Goal: Navigation & Orientation: Find specific page/section

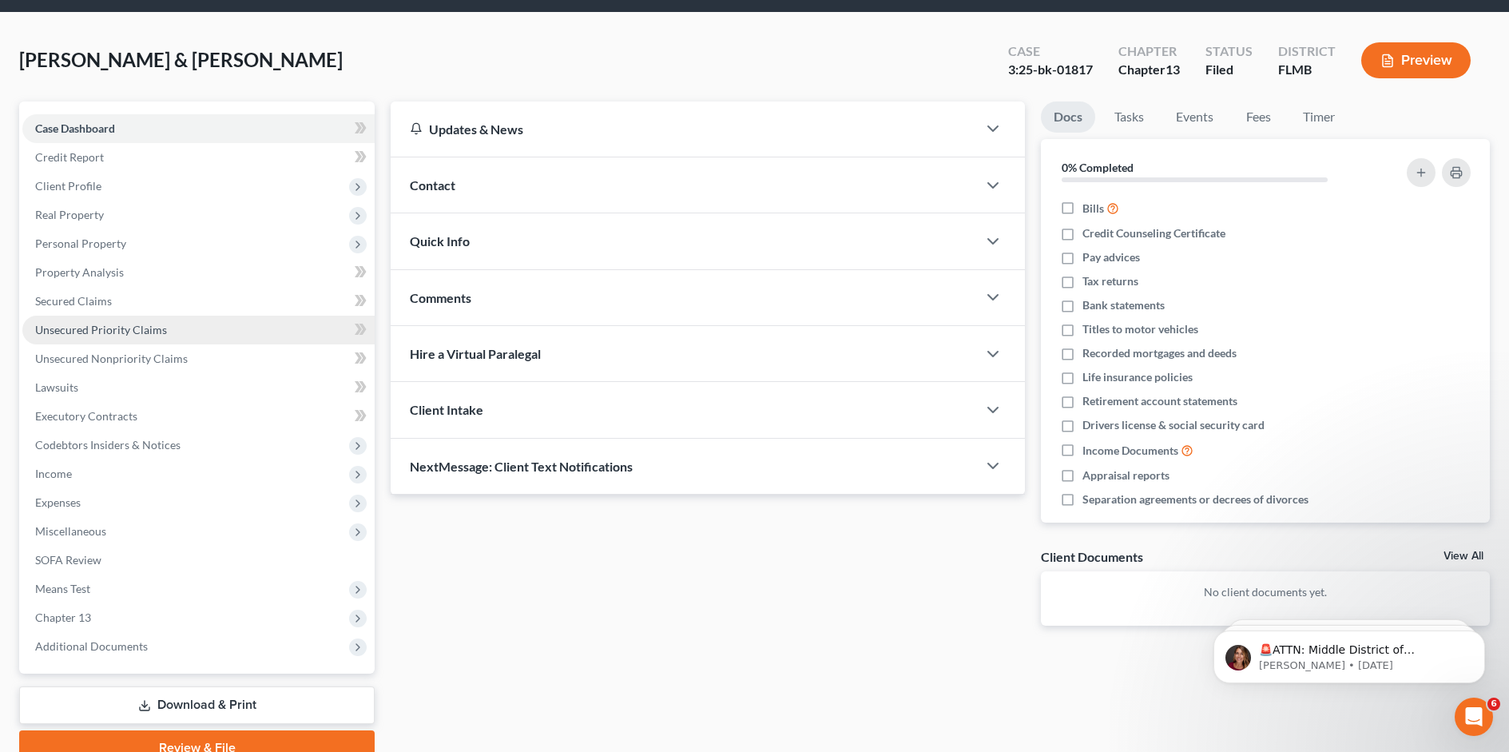
scroll to position [80, 0]
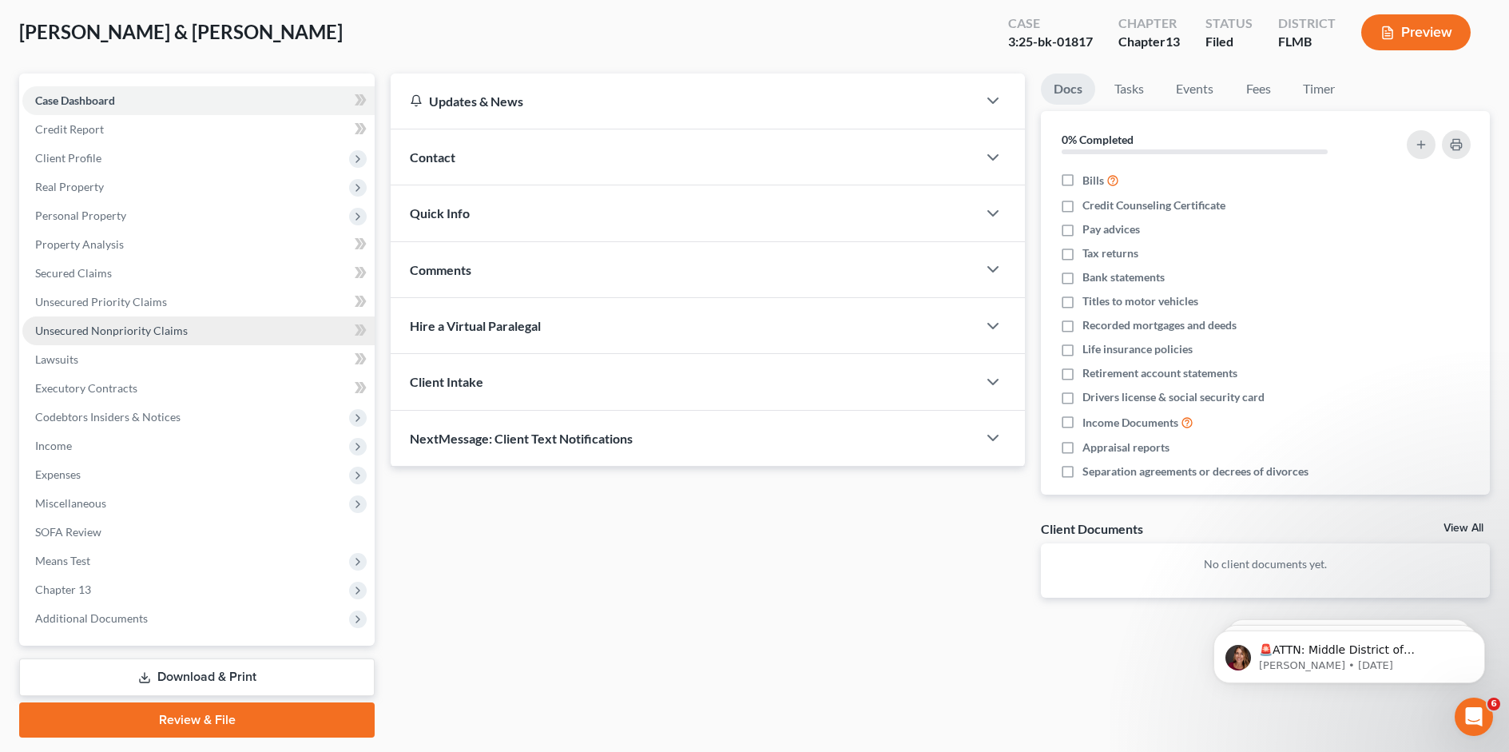
click at [86, 334] on span "Unsecured Nonpriority Claims" at bounding box center [111, 331] width 153 height 14
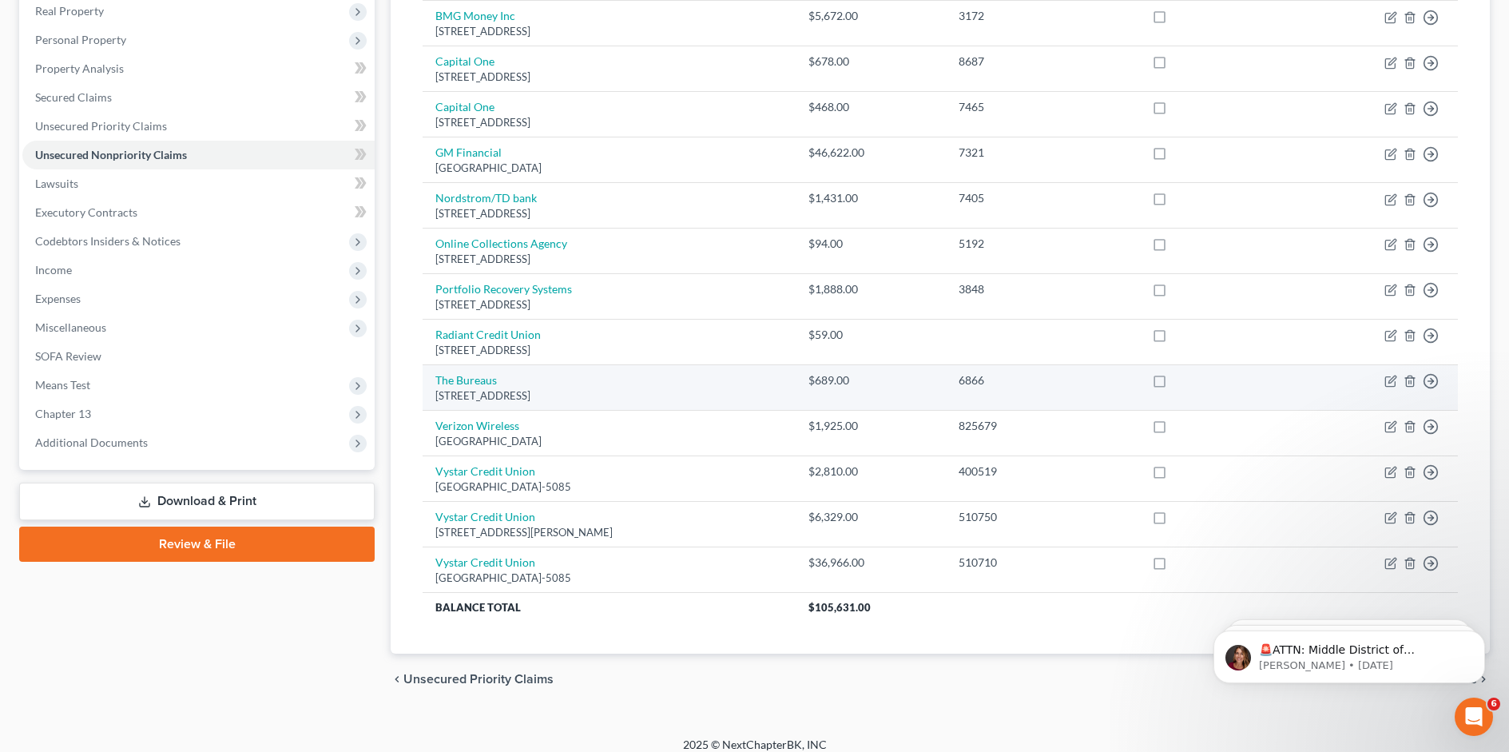
scroll to position [269, 0]
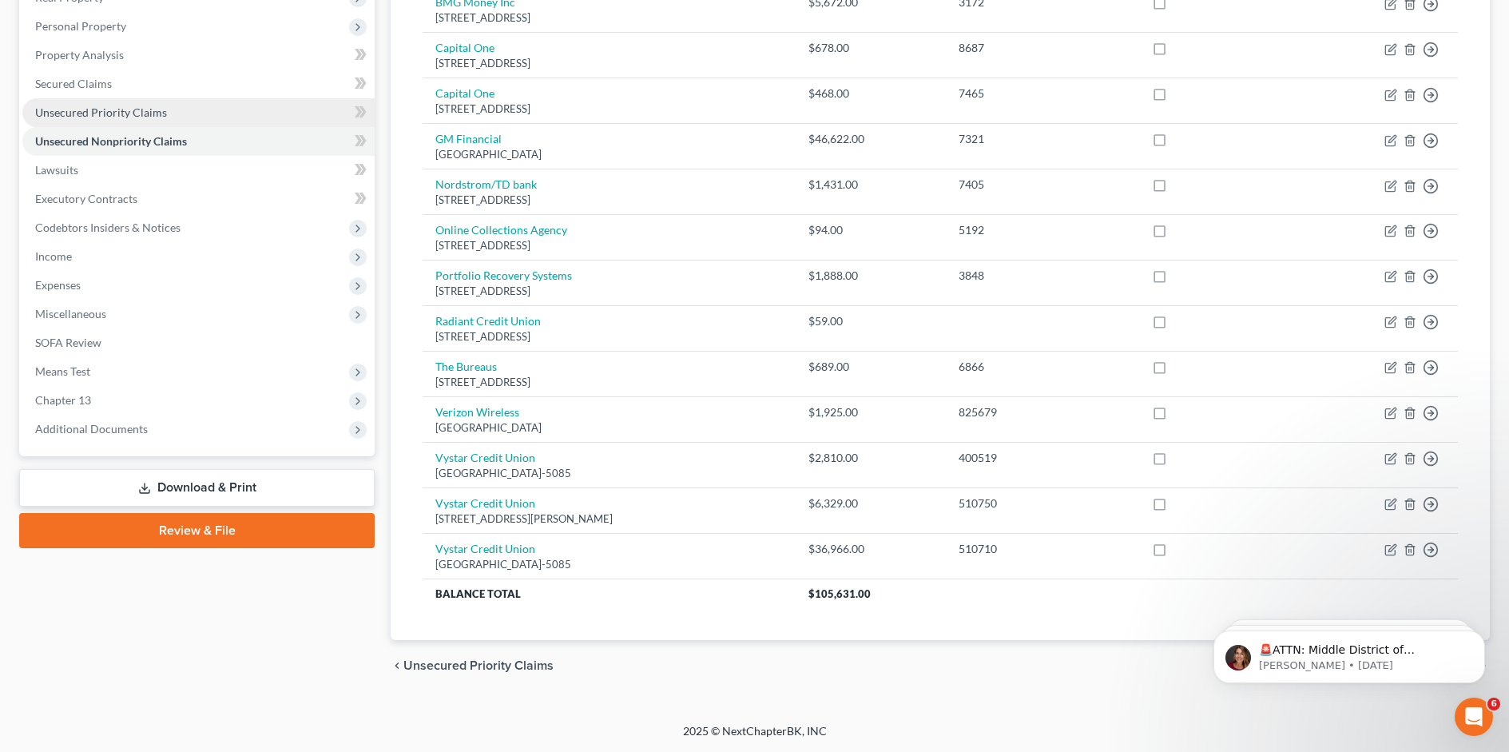
click at [79, 113] on span "Unsecured Priority Claims" at bounding box center [101, 112] width 132 height 14
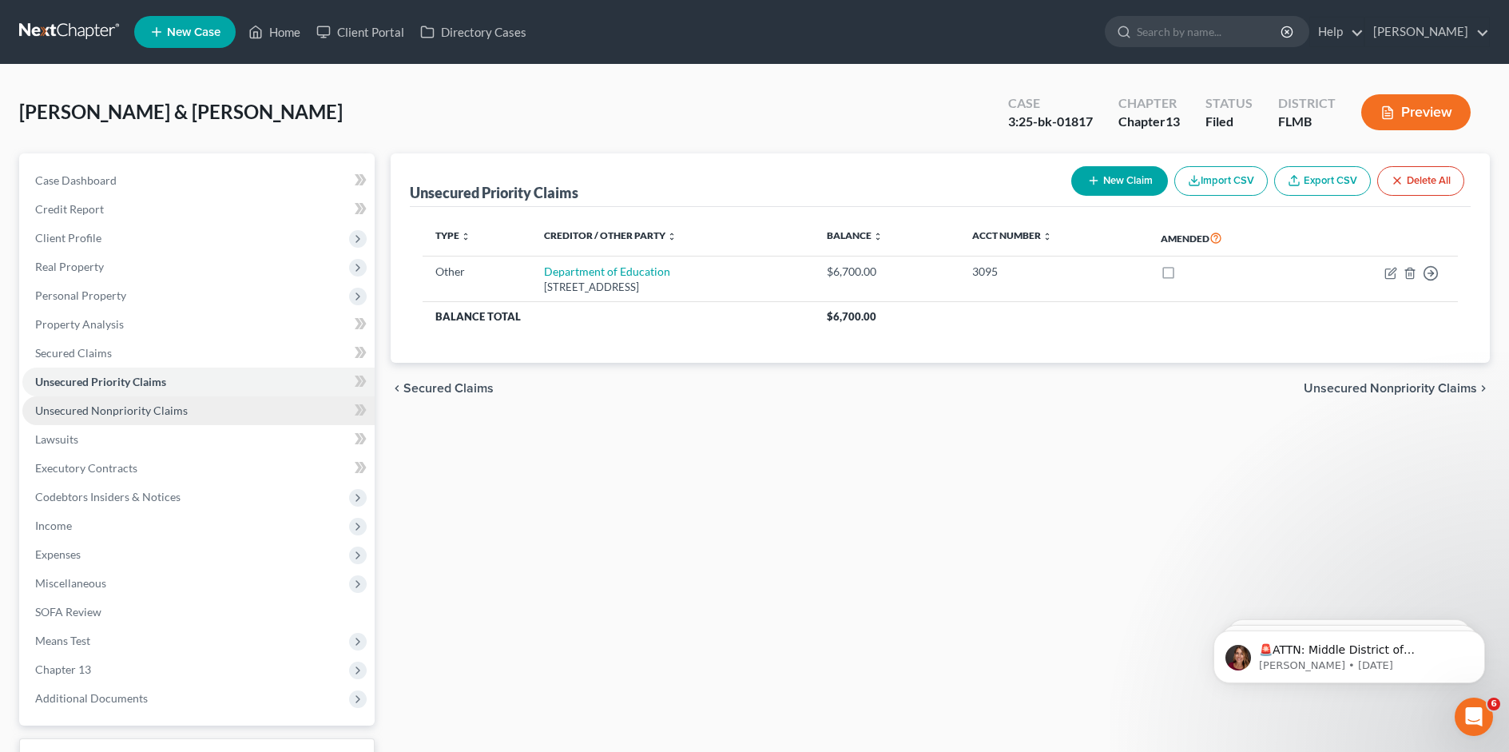
click at [55, 415] on span "Unsecured Nonpriority Claims" at bounding box center [111, 411] width 153 height 14
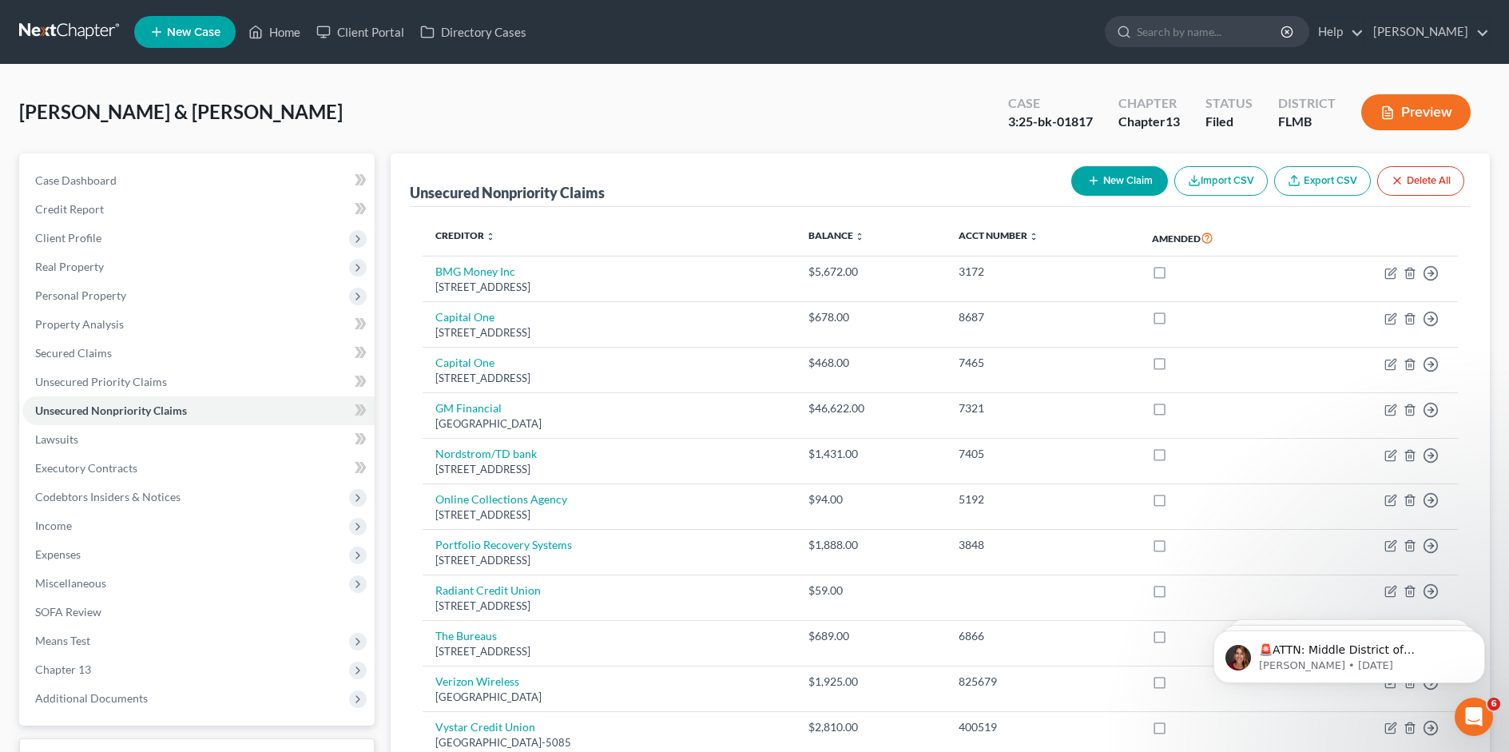
click at [1433, 99] on button "Preview" at bounding box center [1416, 112] width 109 height 36
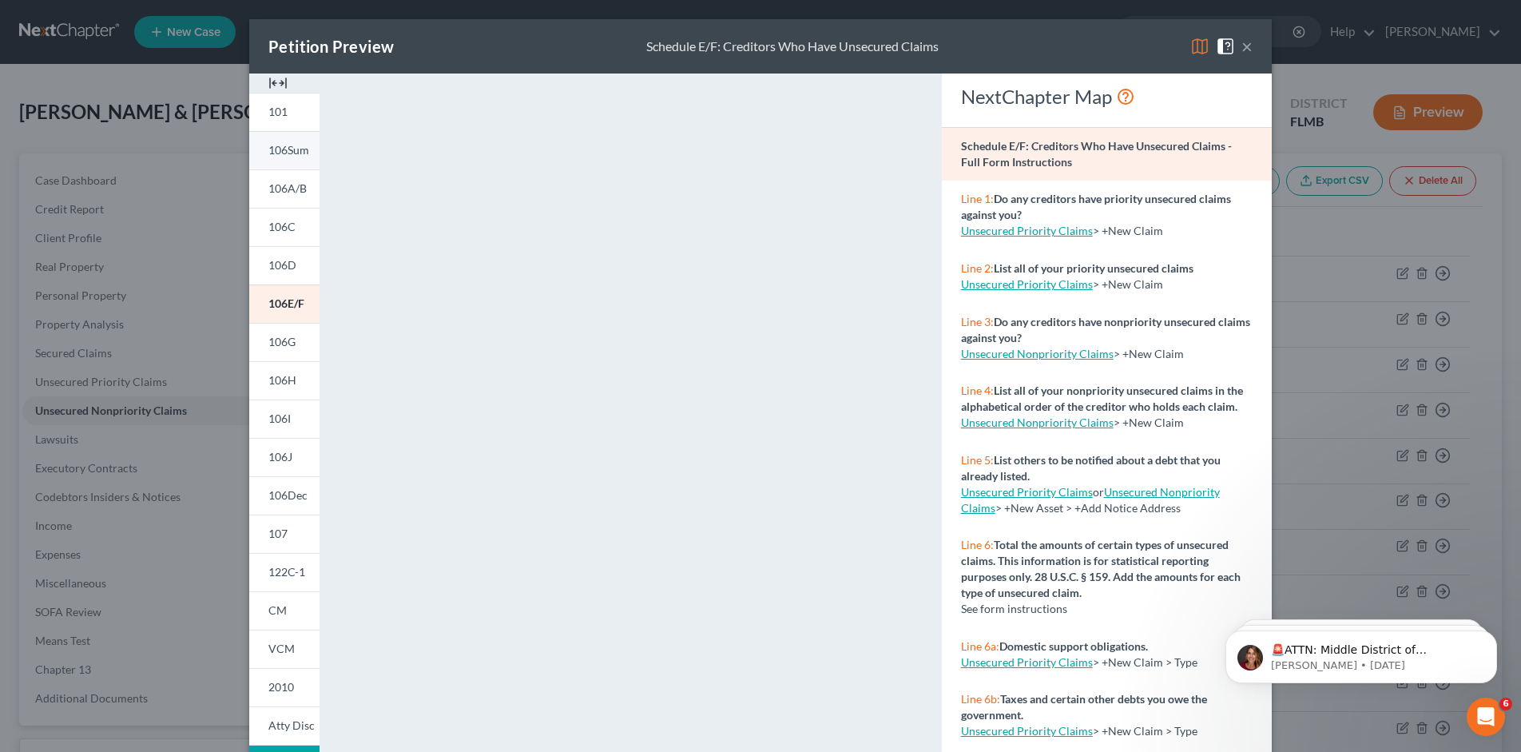
click at [268, 152] on span "106Sum" at bounding box center [288, 150] width 41 height 14
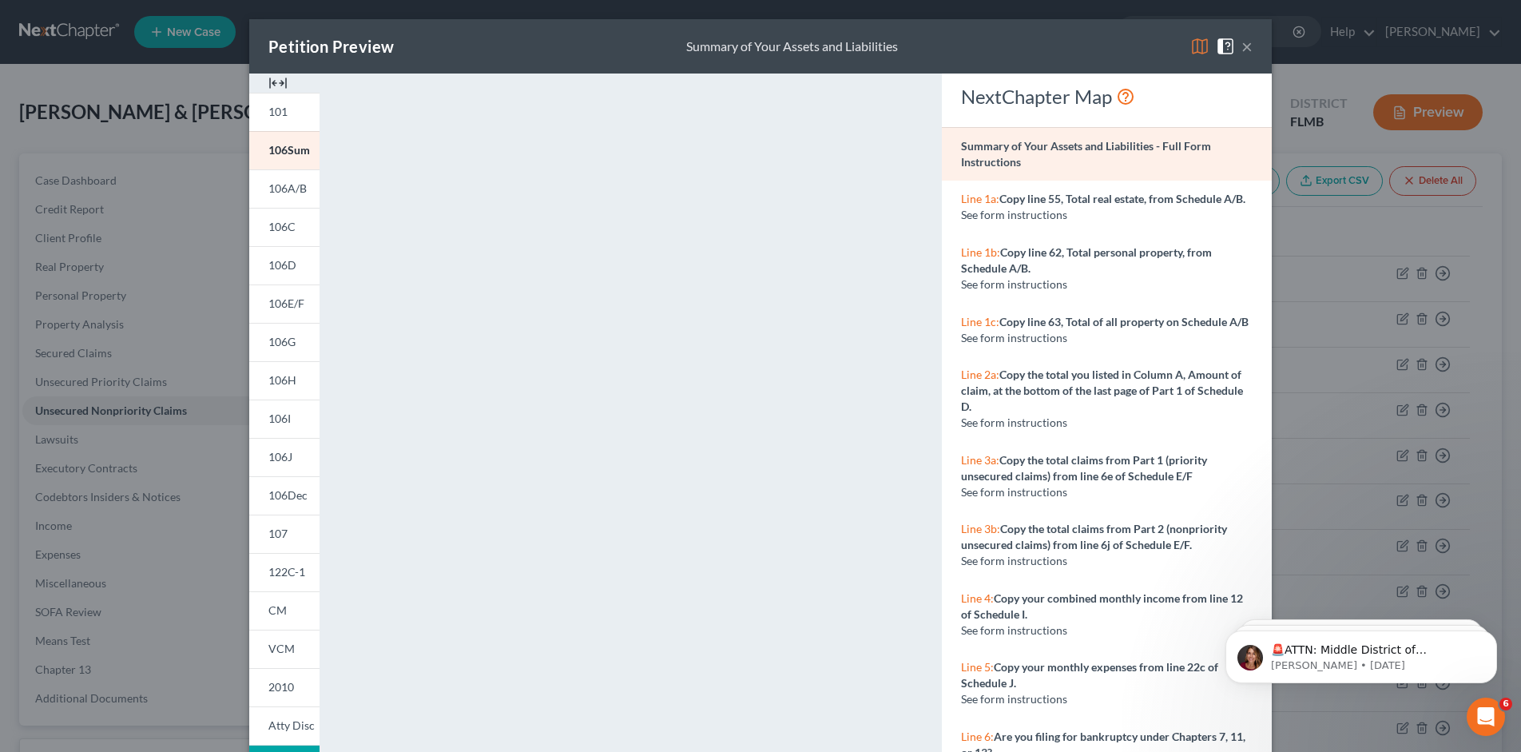
click at [1243, 43] on button "×" at bounding box center [1247, 46] width 11 height 19
